Goal: Information Seeking & Learning: Learn about a topic

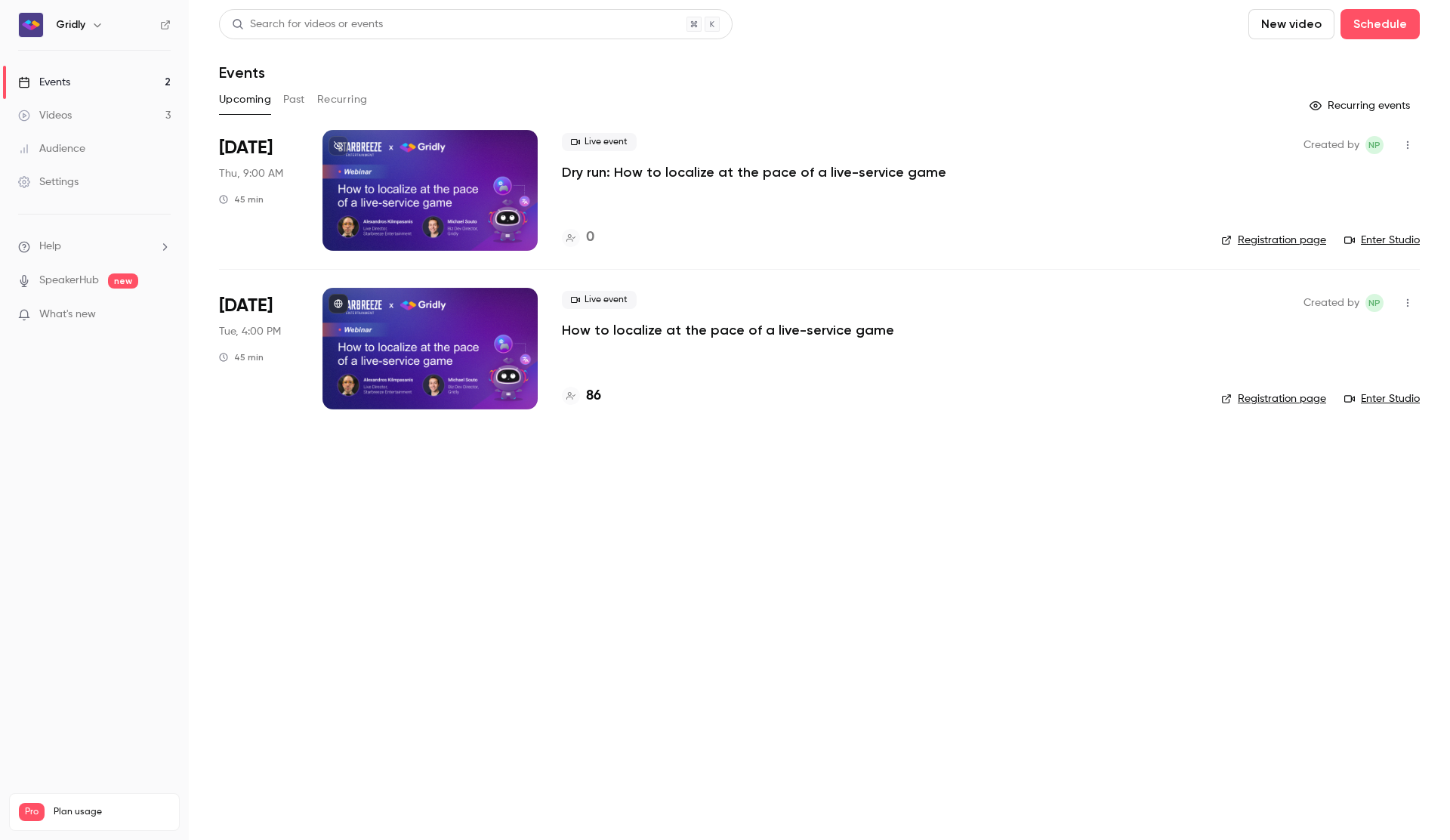
click at [710, 328] on p "How to localize at the pace of a live-service game" at bounding box center [727, 330] width 332 height 18
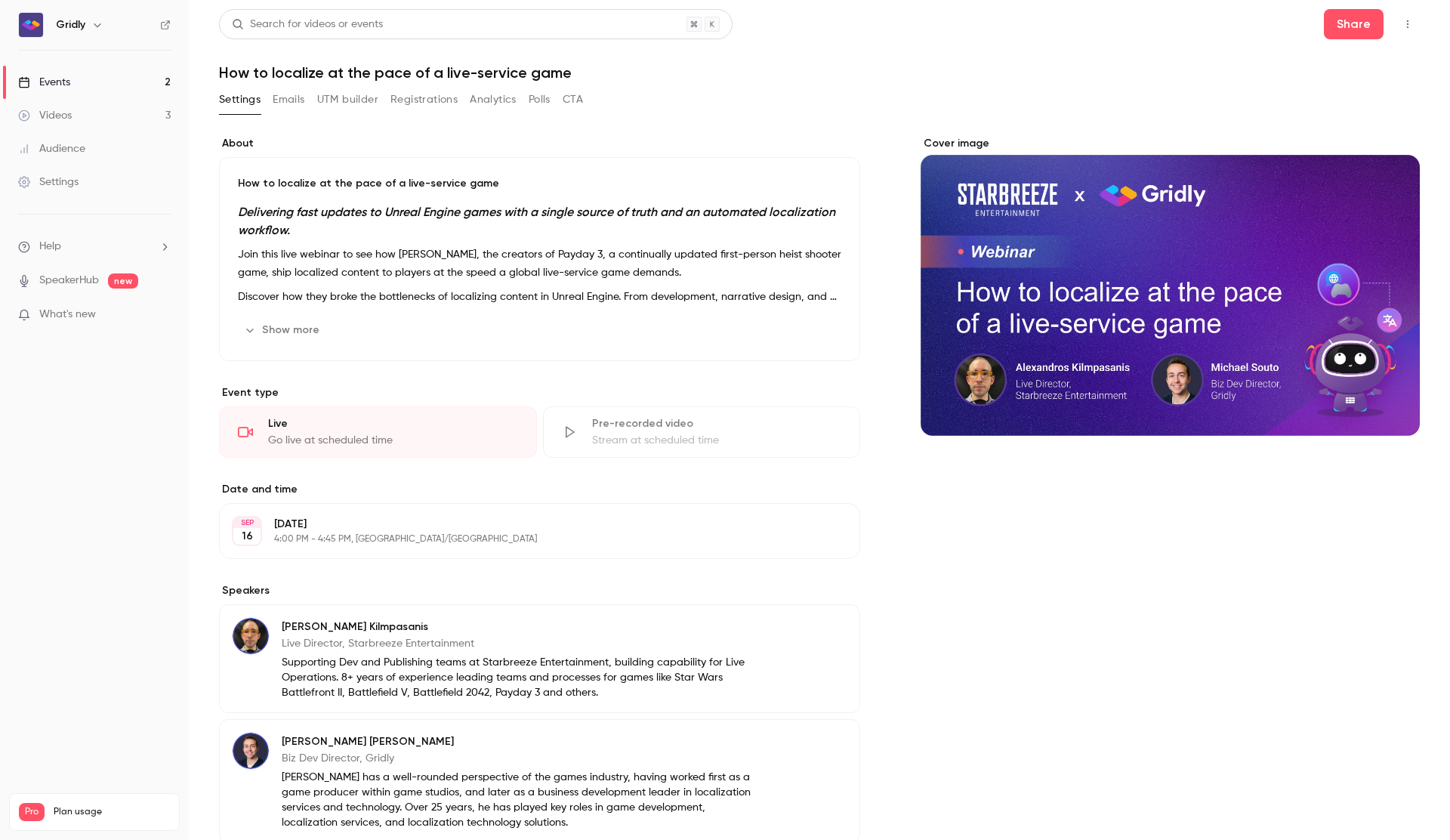
click at [545, 98] on button "Polls" at bounding box center [539, 99] width 21 height 24
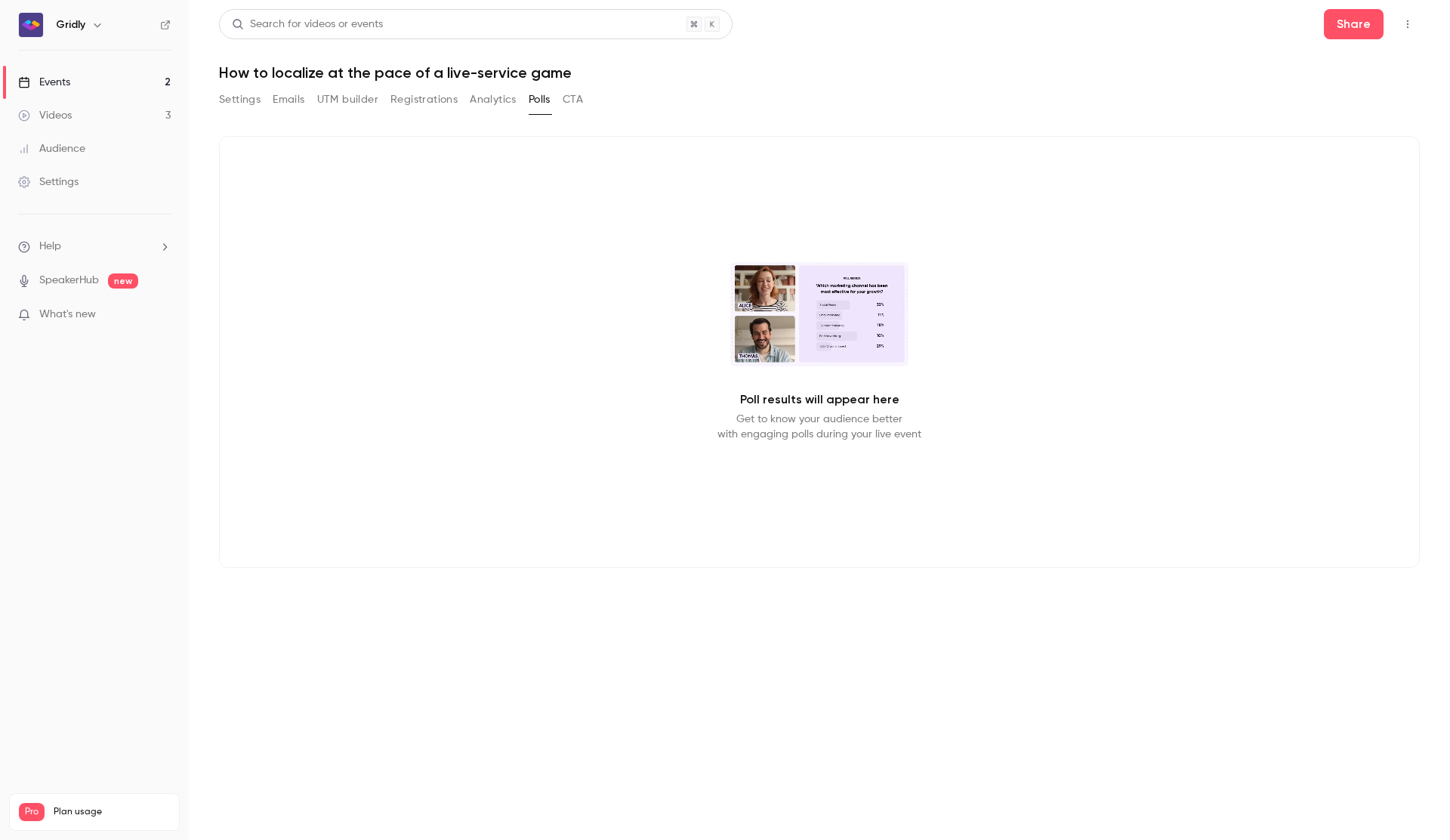
click at [568, 97] on button "CTA" at bounding box center [573, 99] width 20 height 24
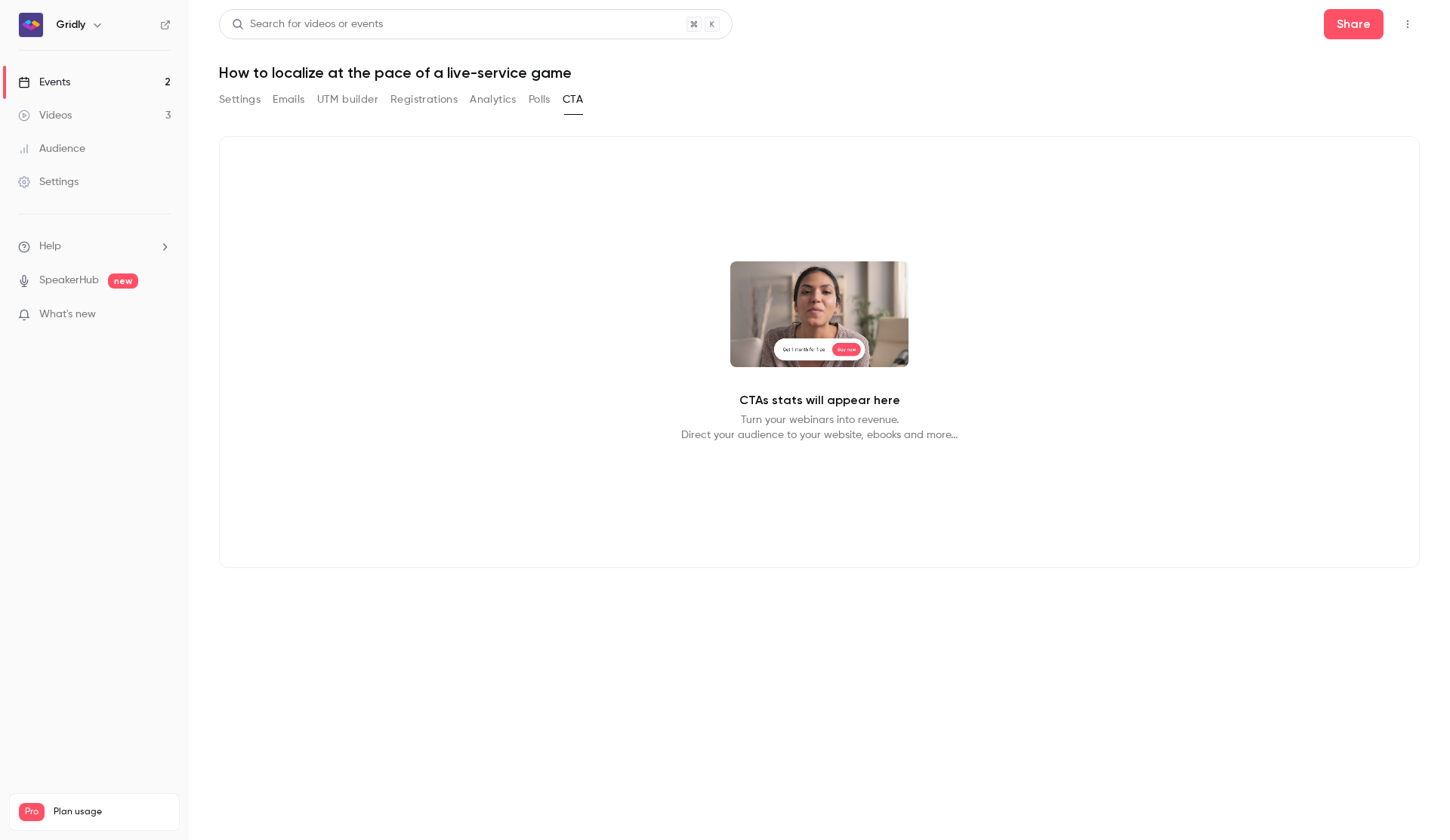
click at [510, 97] on button "Analytics" at bounding box center [493, 99] width 47 height 24
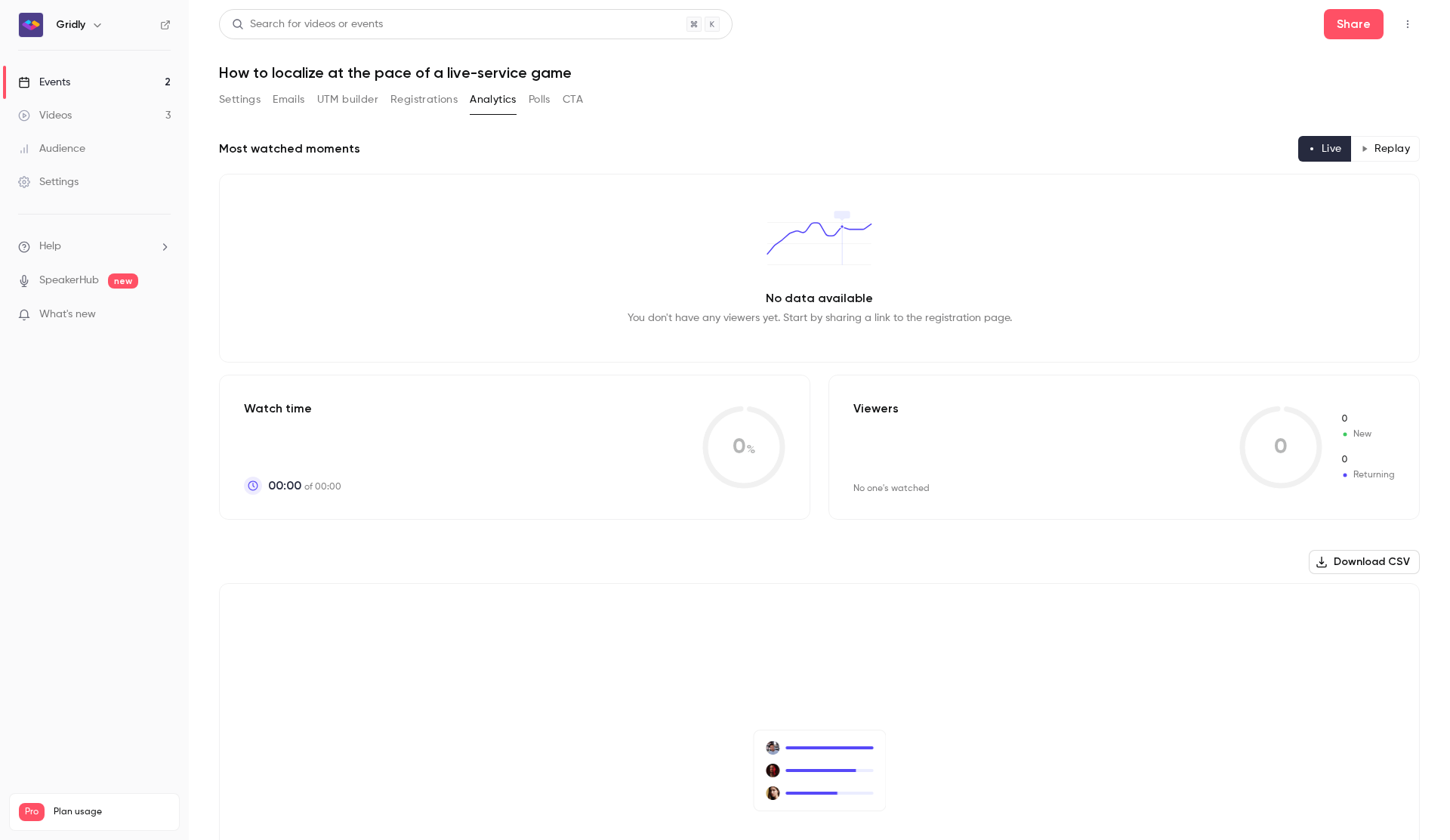
click at [432, 100] on button "Registrations" at bounding box center [424, 99] width 67 height 24
